Goal: Task Accomplishment & Management: Manage account settings

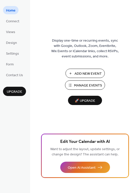
click at [76, 86] on span "Manage Events" at bounding box center [88, 85] width 28 height 5
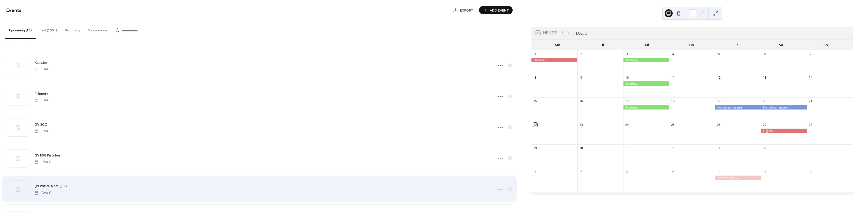
scroll to position [100, 0]
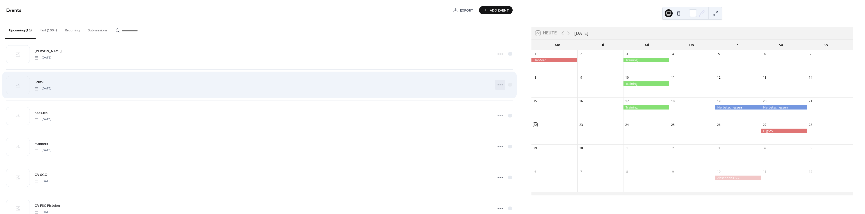
click at [497, 85] on icon at bounding box center [500, 85] width 8 height 8
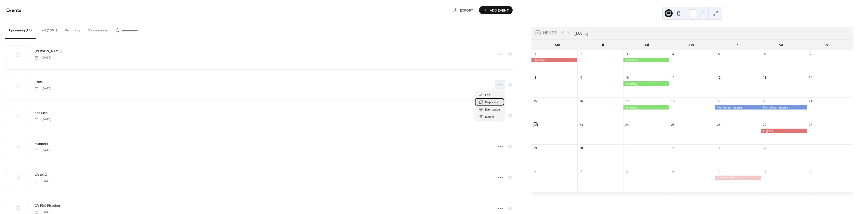
click at [490, 103] on span "Duplicate" at bounding box center [491, 102] width 13 height 5
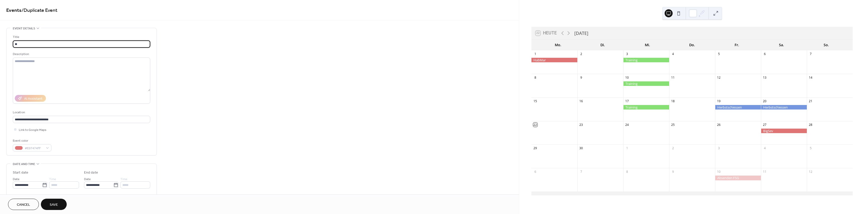
type input "*"
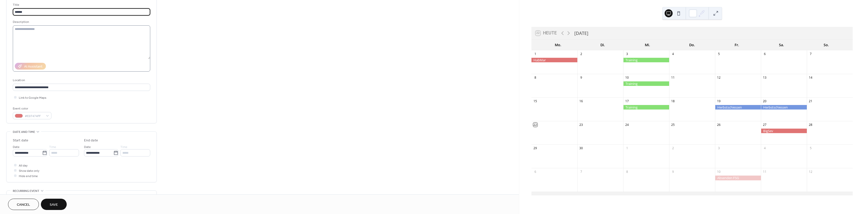
scroll to position [50, 0]
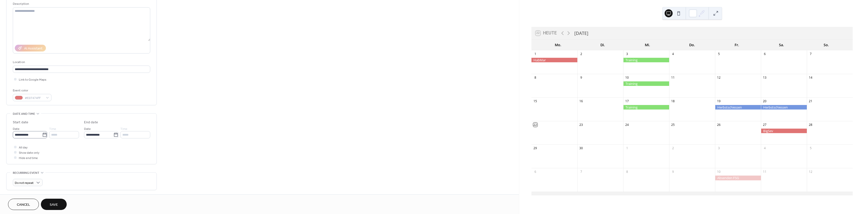
type input "******"
click at [42, 136] on icon at bounding box center [44, 134] width 5 height 5
click at [42, 136] on input "**********" at bounding box center [27, 134] width 29 height 7
click at [69, 144] on span "›" at bounding box center [70, 146] width 8 height 10
click at [70, 177] on td "20" at bounding box center [70, 179] width 8 height 7
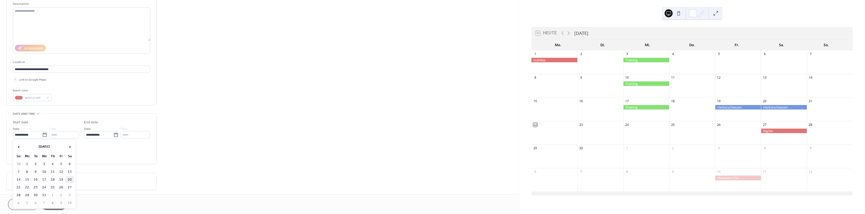
type input "**********"
click at [55, 204] on span "Save" at bounding box center [54, 204] width 8 height 5
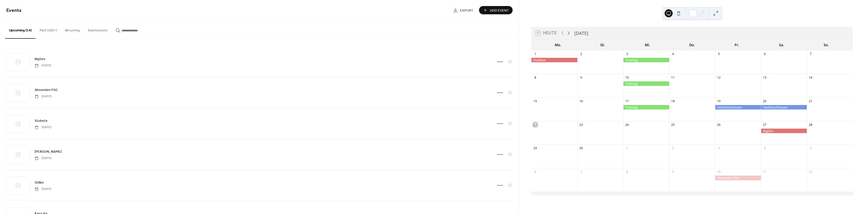
click at [569, 33] on icon at bounding box center [568, 33] width 6 height 6
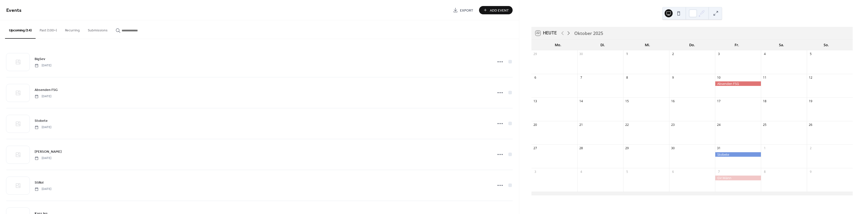
click at [569, 33] on icon at bounding box center [568, 33] width 6 height 6
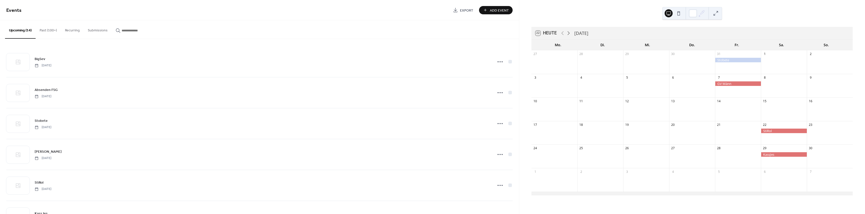
click at [569, 33] on icon at bounding box center [568, 33] width 6 height 6
